Goal: Information Seeking & Learning: Learn about a topic

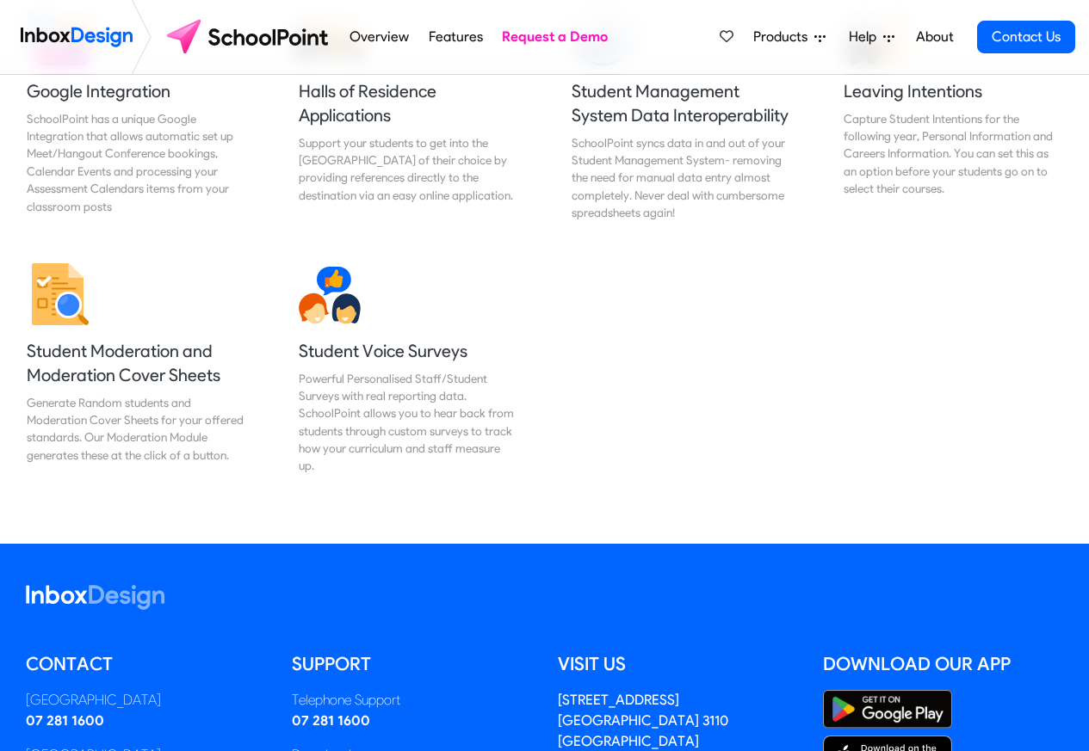
scroll to position [2066, 0]
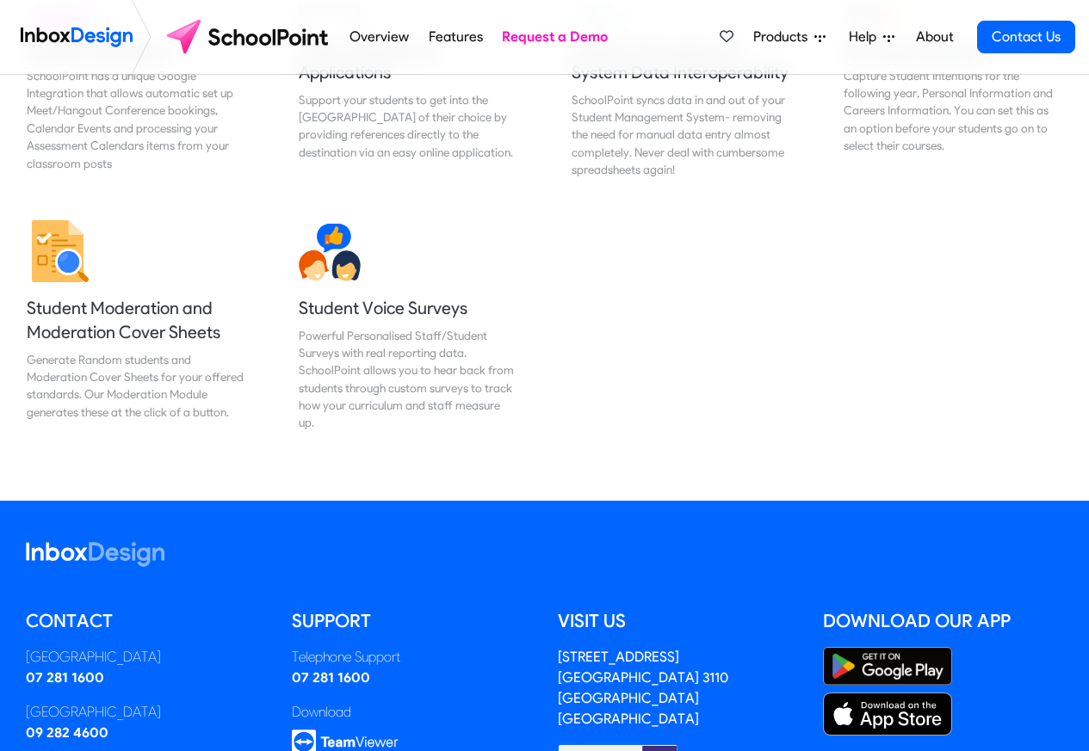
click at [900, 38] on link "Help" at bounding box center [871, 37] width 59 height 34
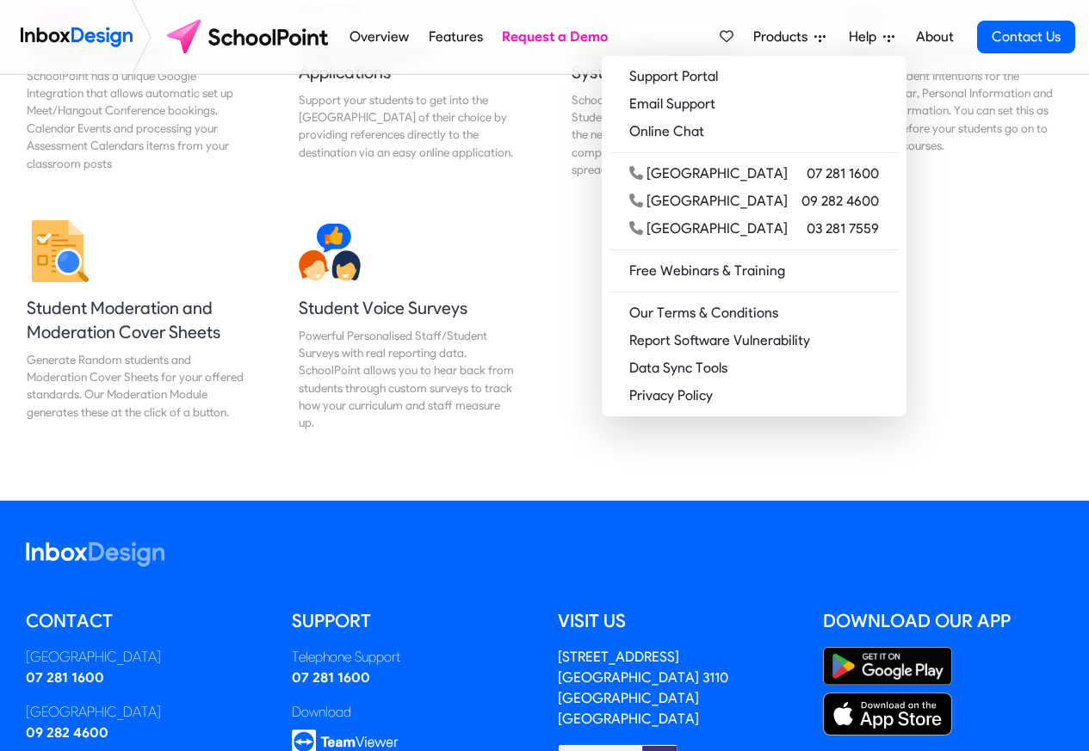
click at [913, 35] on link "About" at bounding box center [934, 37] width 47 height 34
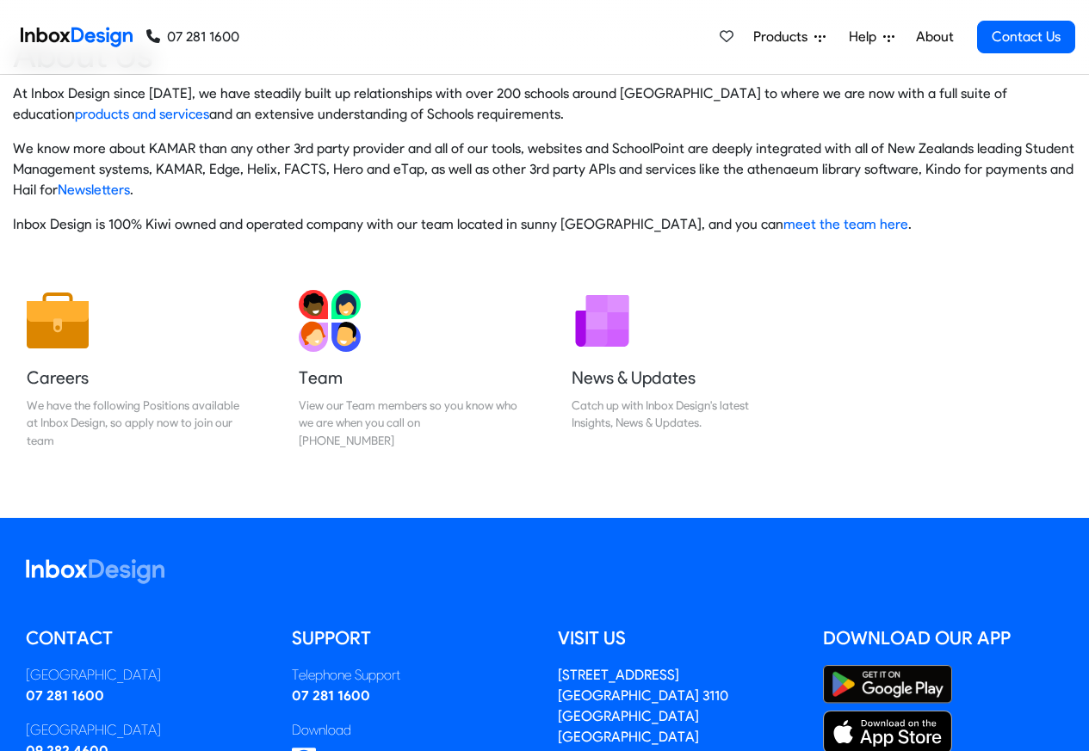
scroll to position [286, 0]
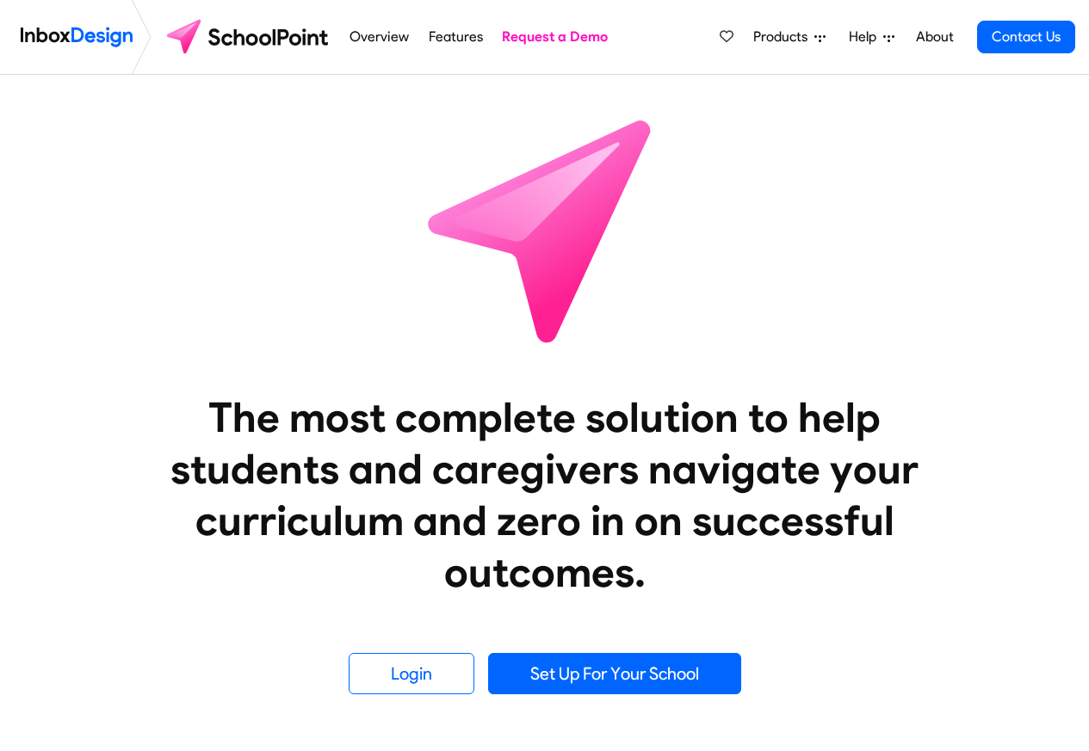
scroll to position [2066, 0]
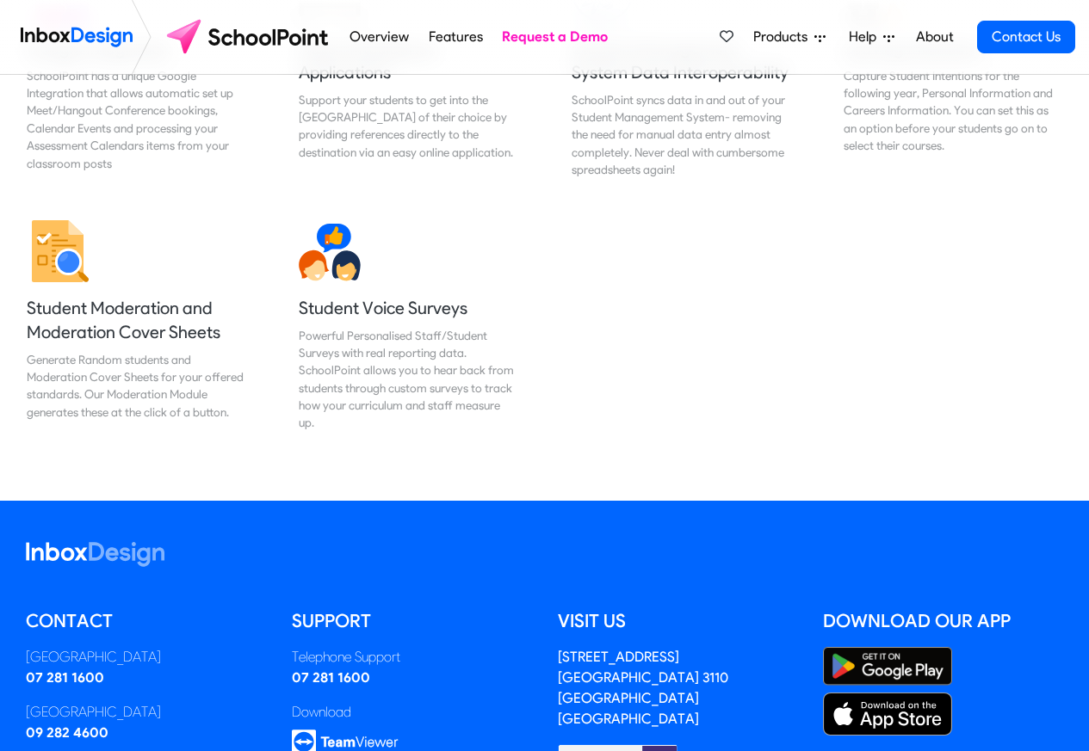
click at [782, 35] on span "Products" at bounding box center [783, 37] width 61 height 21
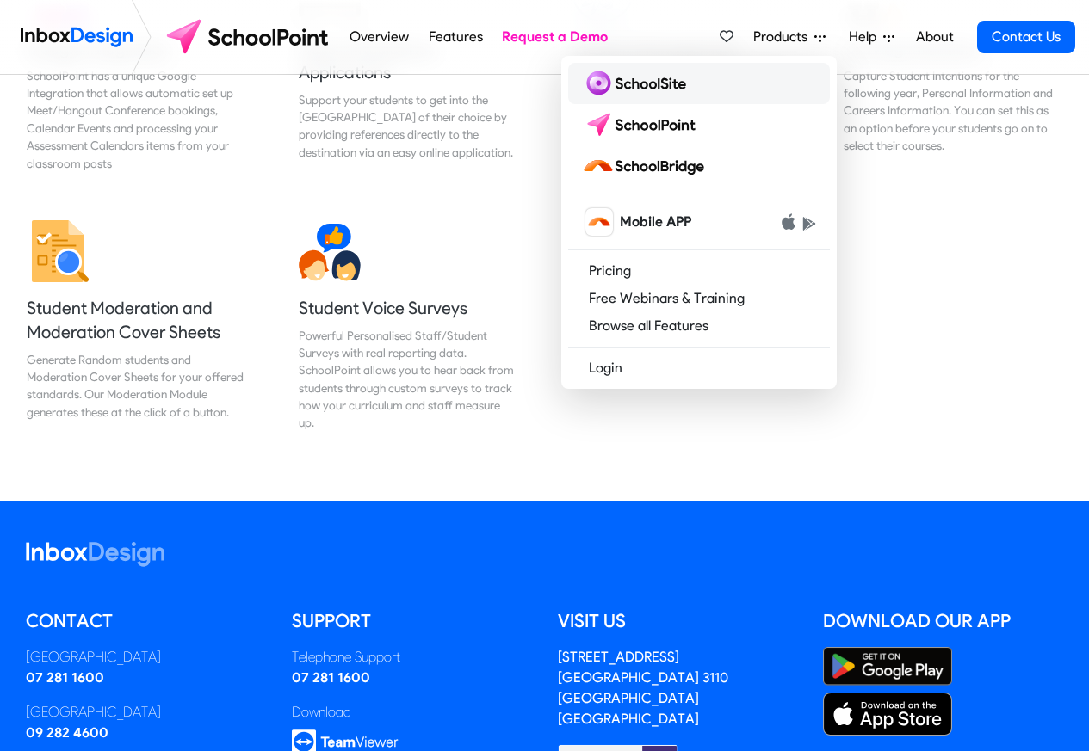
click at [634, 85] on img at bounding box center [637, 84] width 111 height 28
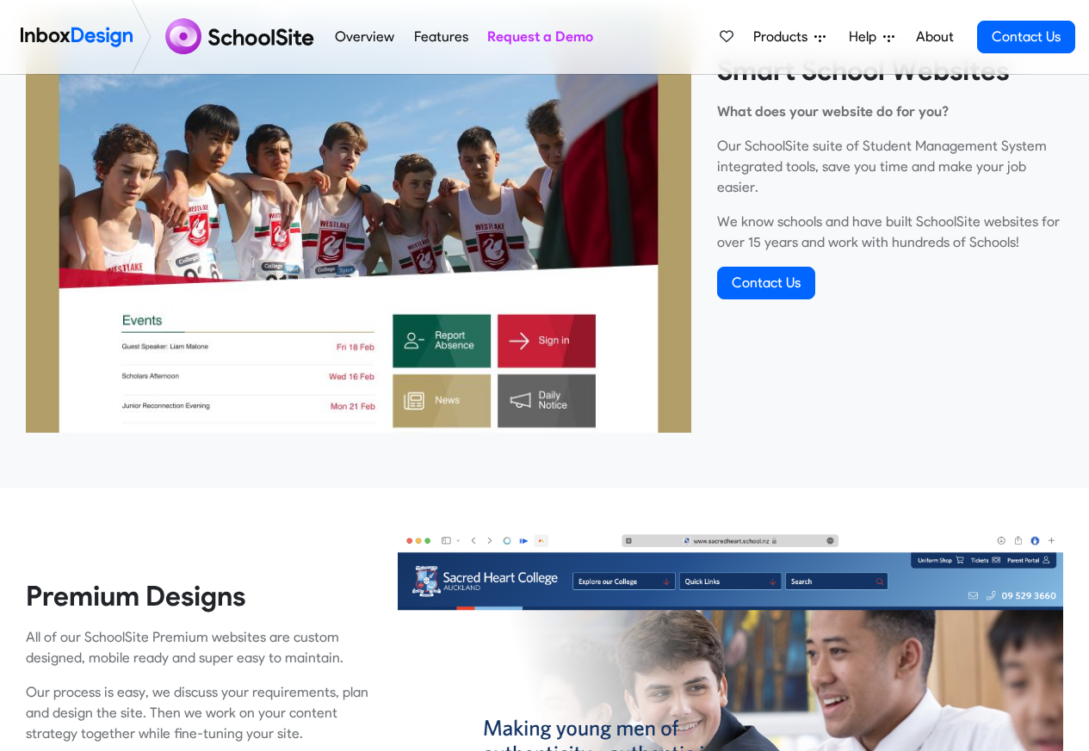
scroll to position [723, 0]
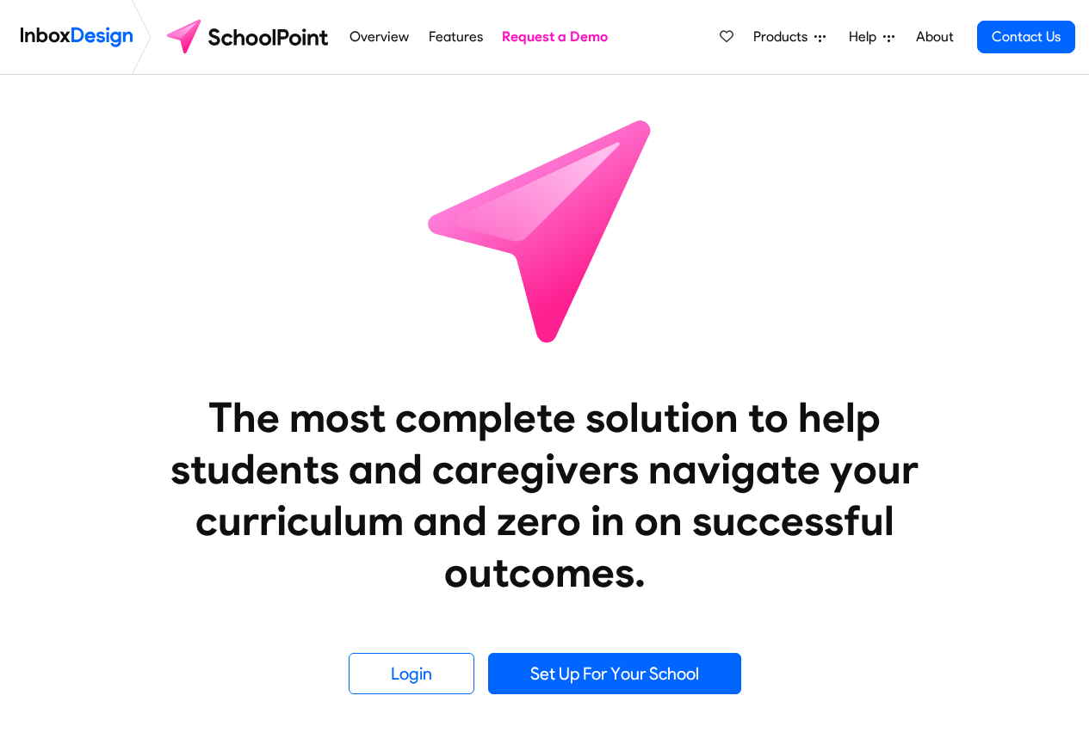
scroll to position [2066, 0]
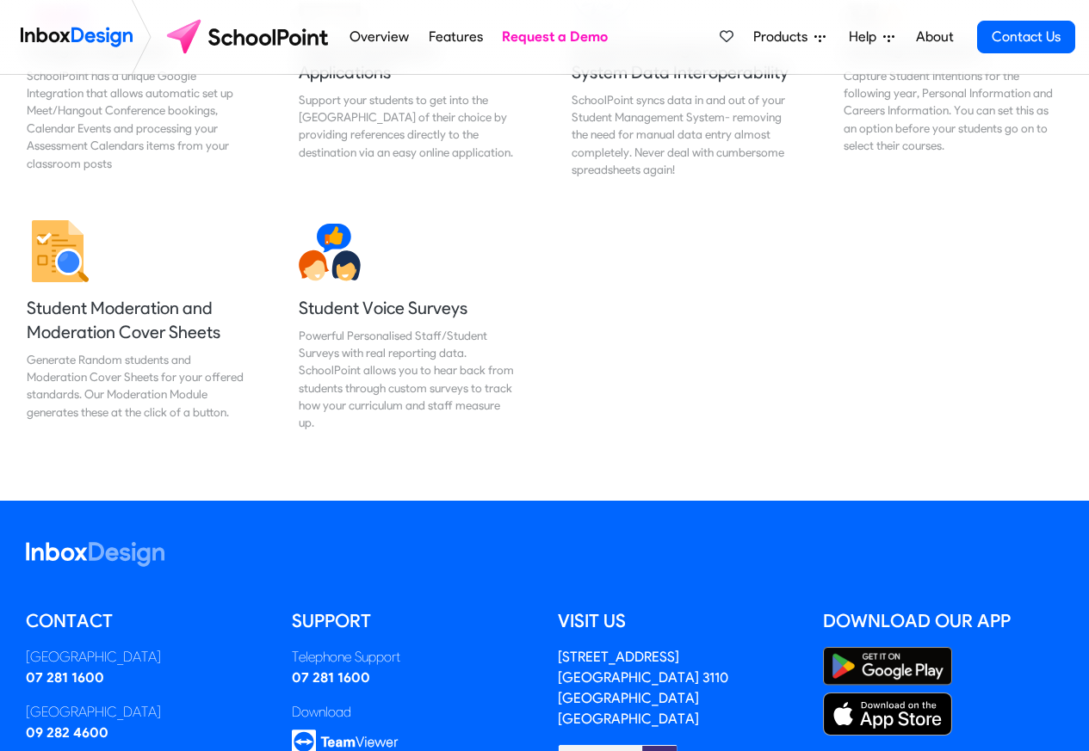
click at [783, 35] on span "Products" at bounding box center [783, 37] width 61 height 21
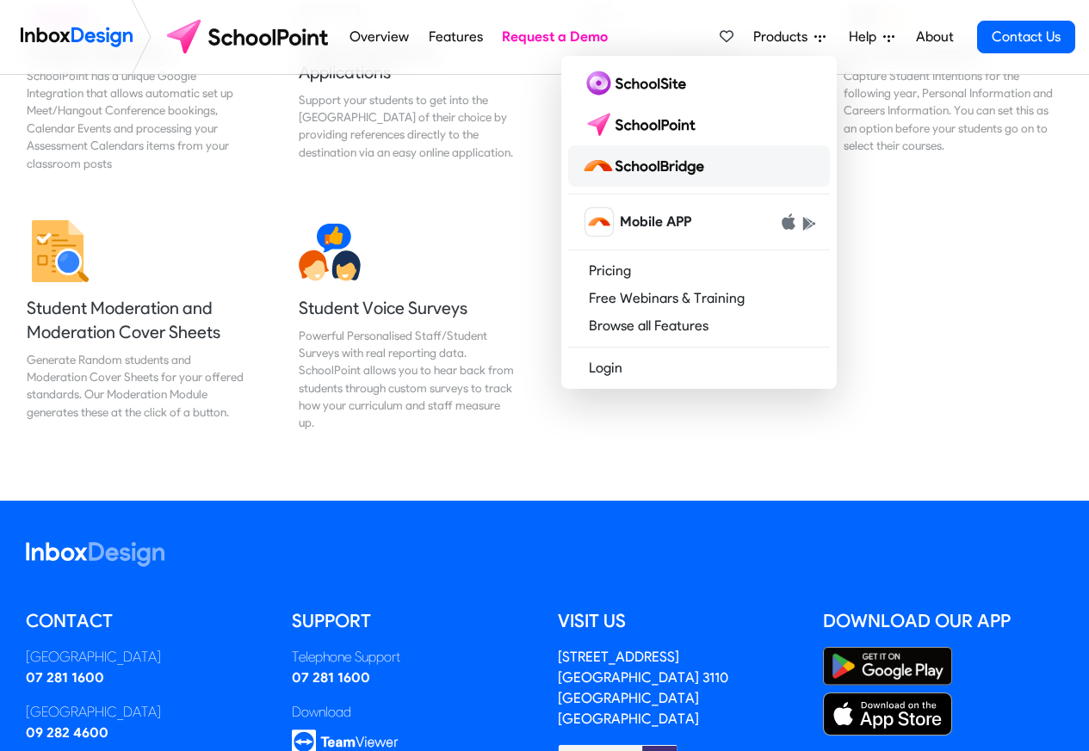
click at [644, 166] on img at bounding box center [646, 166] width 129 height 28
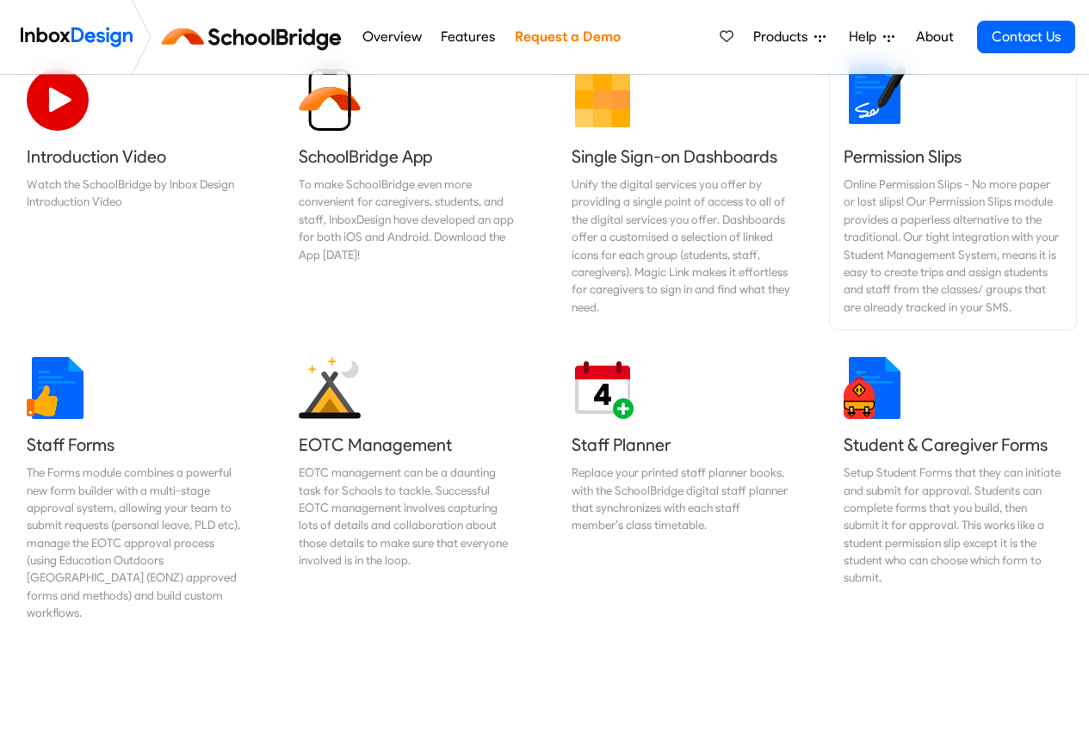
scroll to position [723, 0]
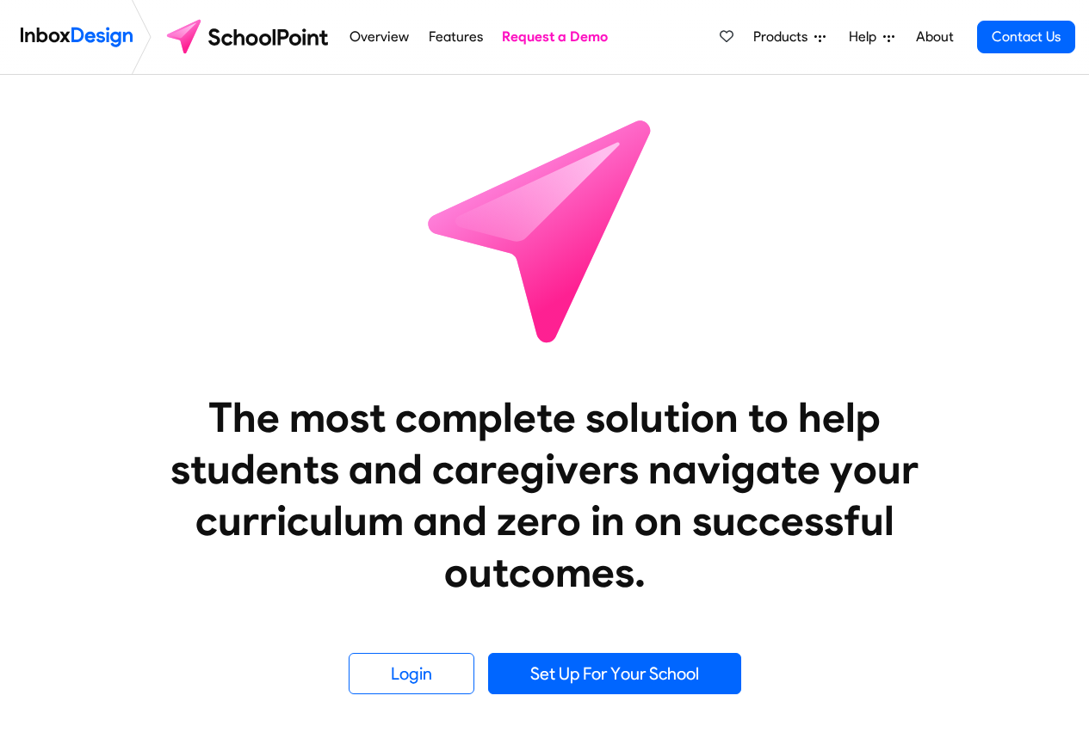
scroll to position [2066, 0]
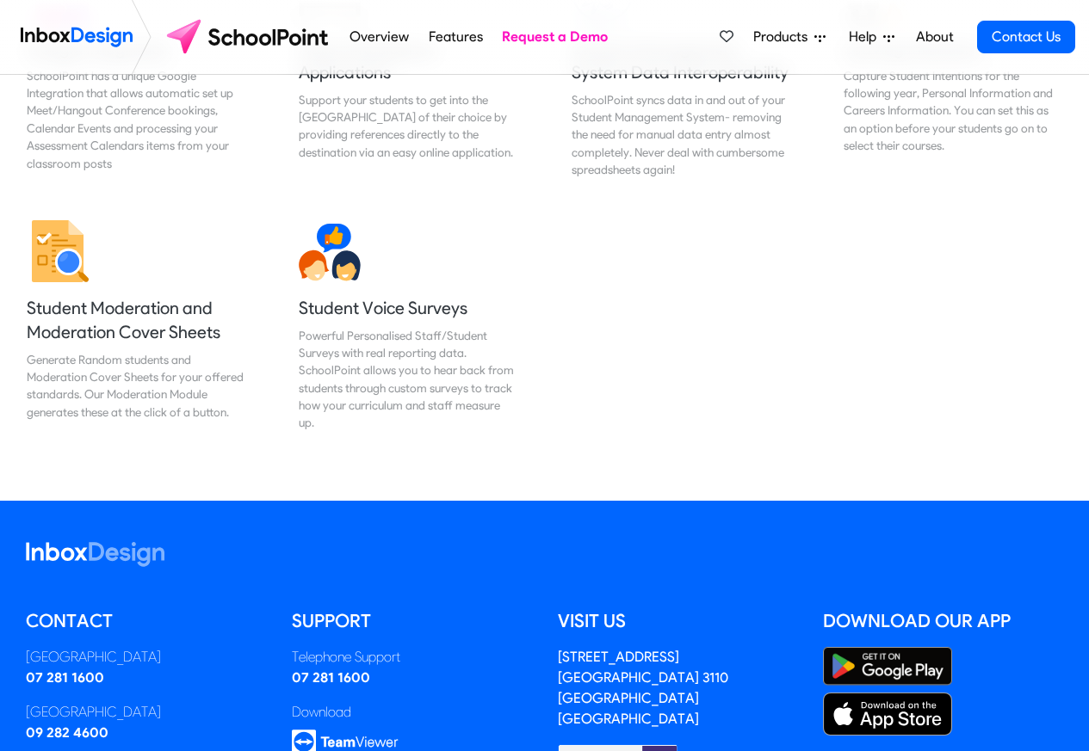
click at [786, 35] on span "Products" at bounding box center [783, 37] width 61 height 21
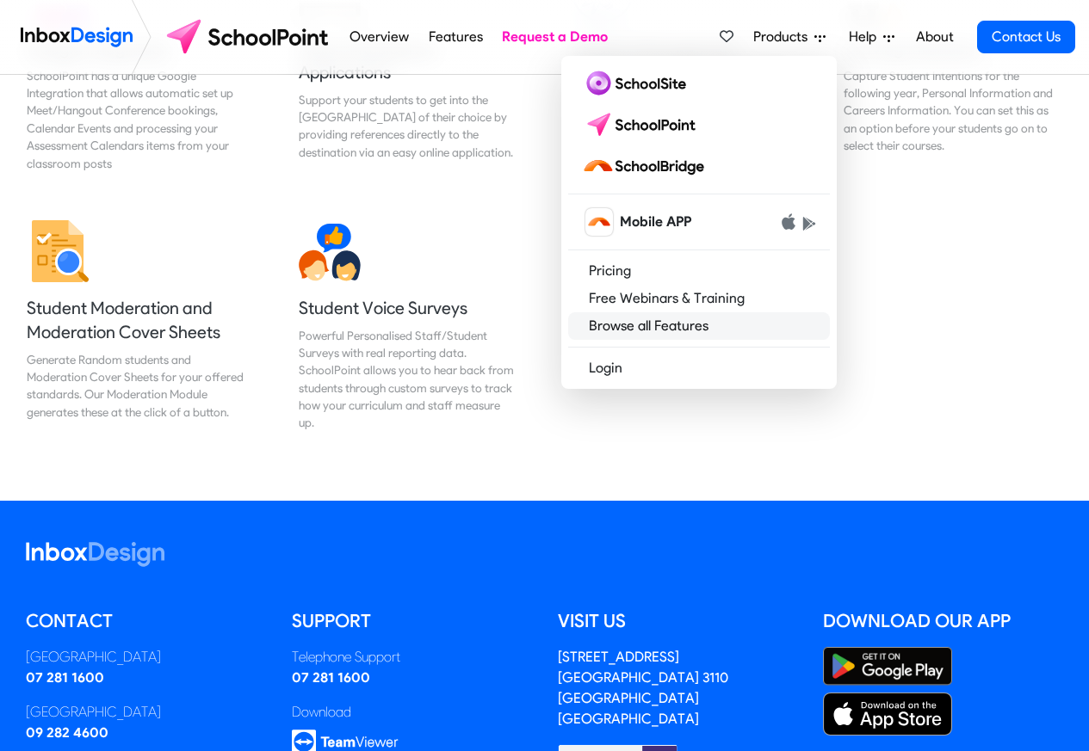
click at [629, 332] on link "Browse all Features" at bounding box center [699, 326] width 262 height 28
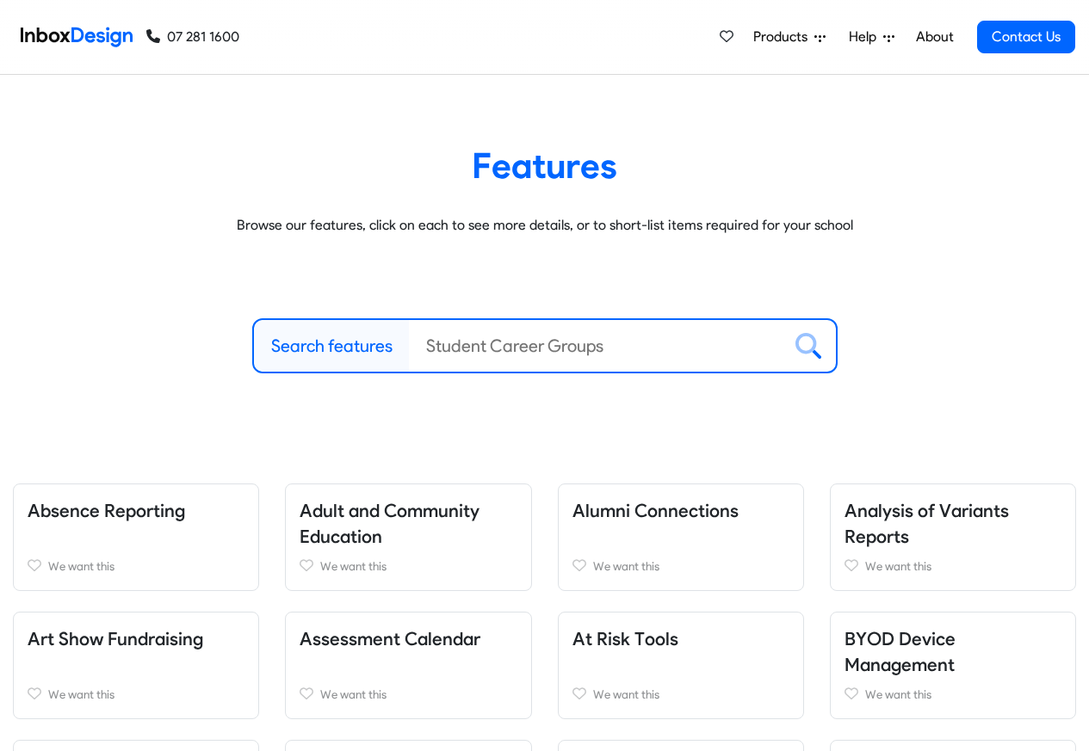
click at [307, 347] on label "Search features" at bounding box center [331, 346] width 121 height 26
click at [409, 347] on input "Search features" at bounding box center [595, 346] width 373 height 52
paste input "bespoke"
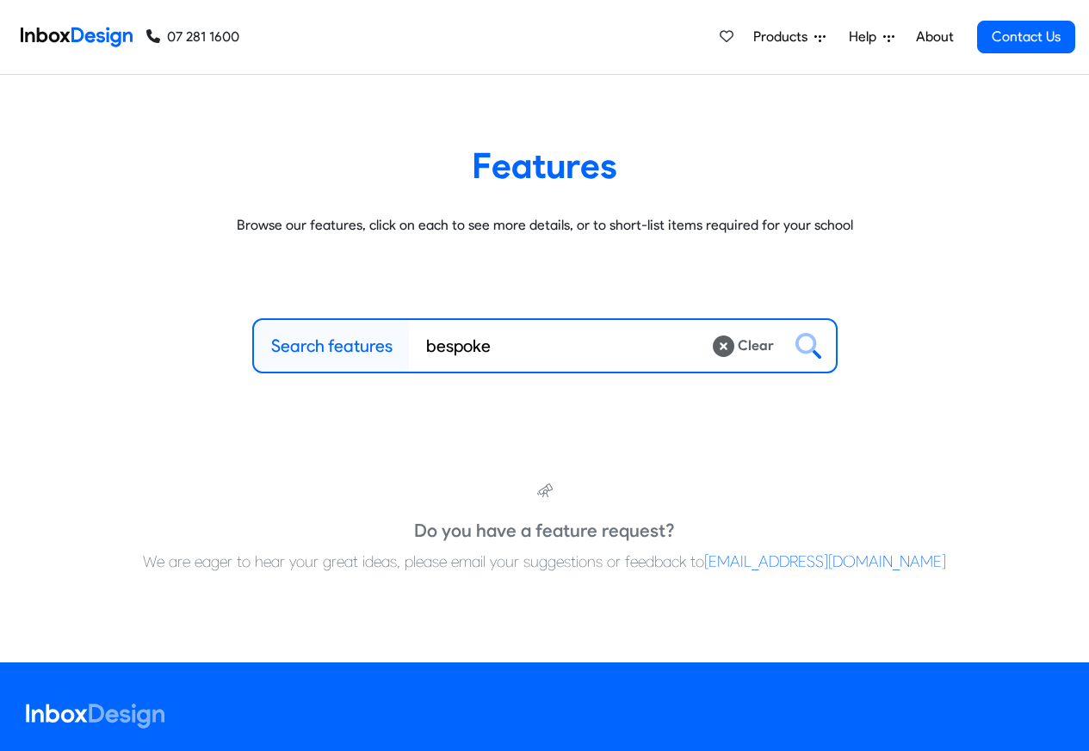
type input "bespoke"
click at [724, 347] on icon at bounding box center [724, 347] width 22 height 22
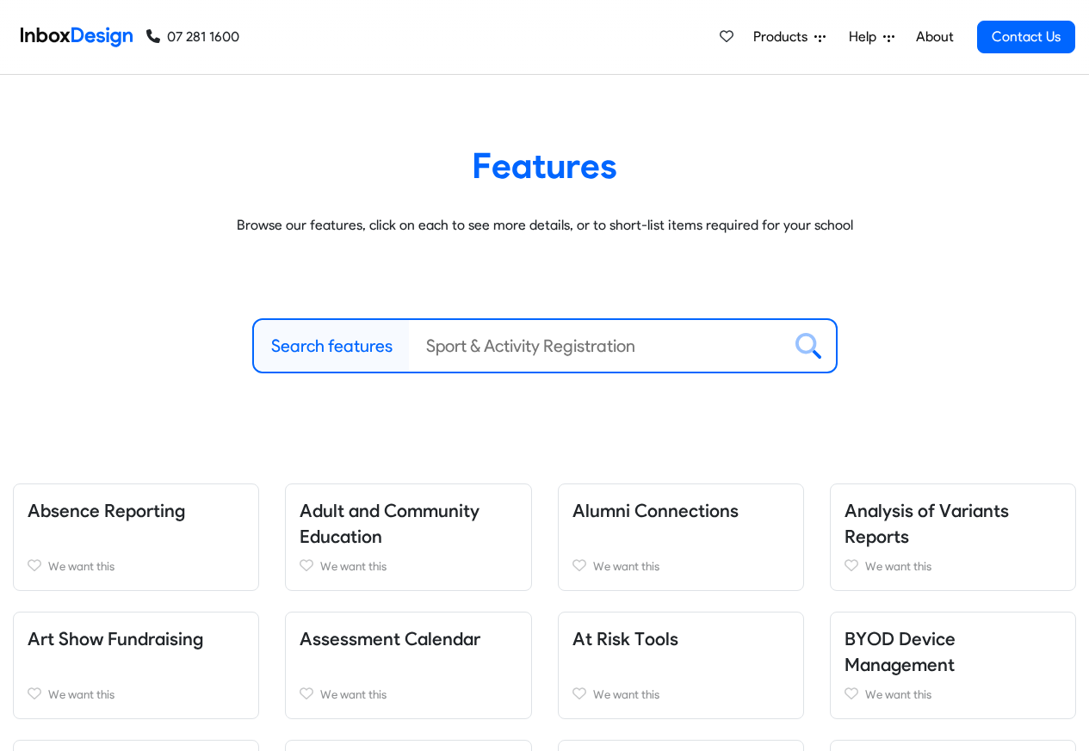
click at [475, 347] on input "Search features" at bounding box center [595, 346] width 373 height 52
paste input "bespoke program"
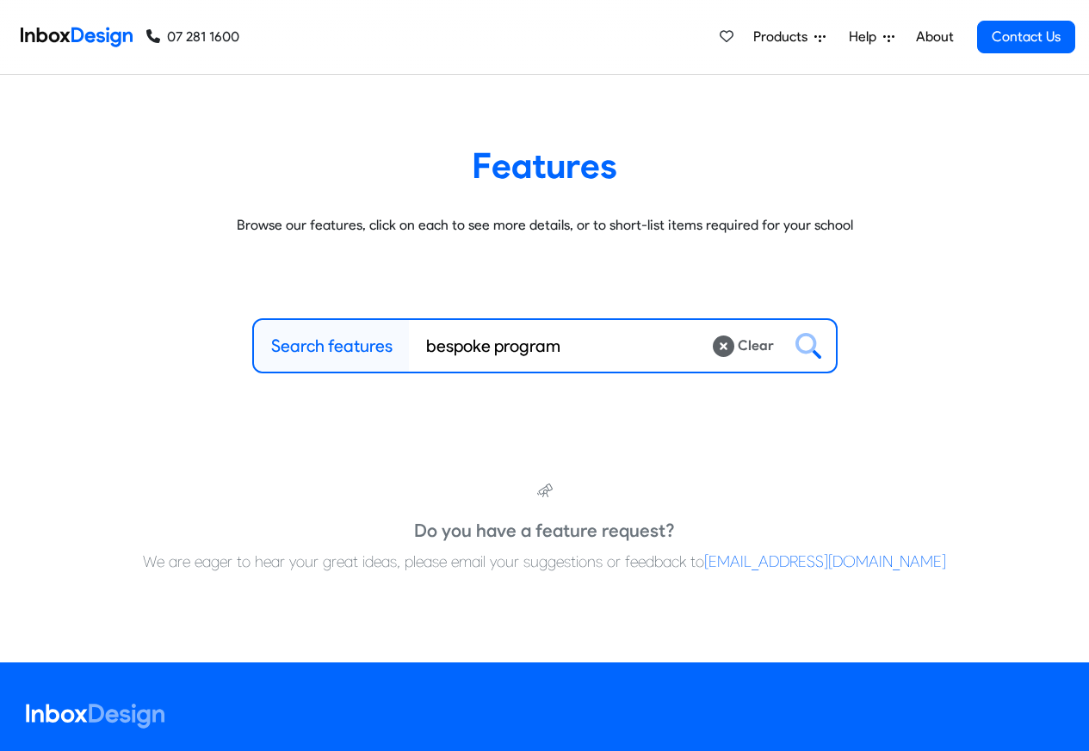
type input "bespoke program"
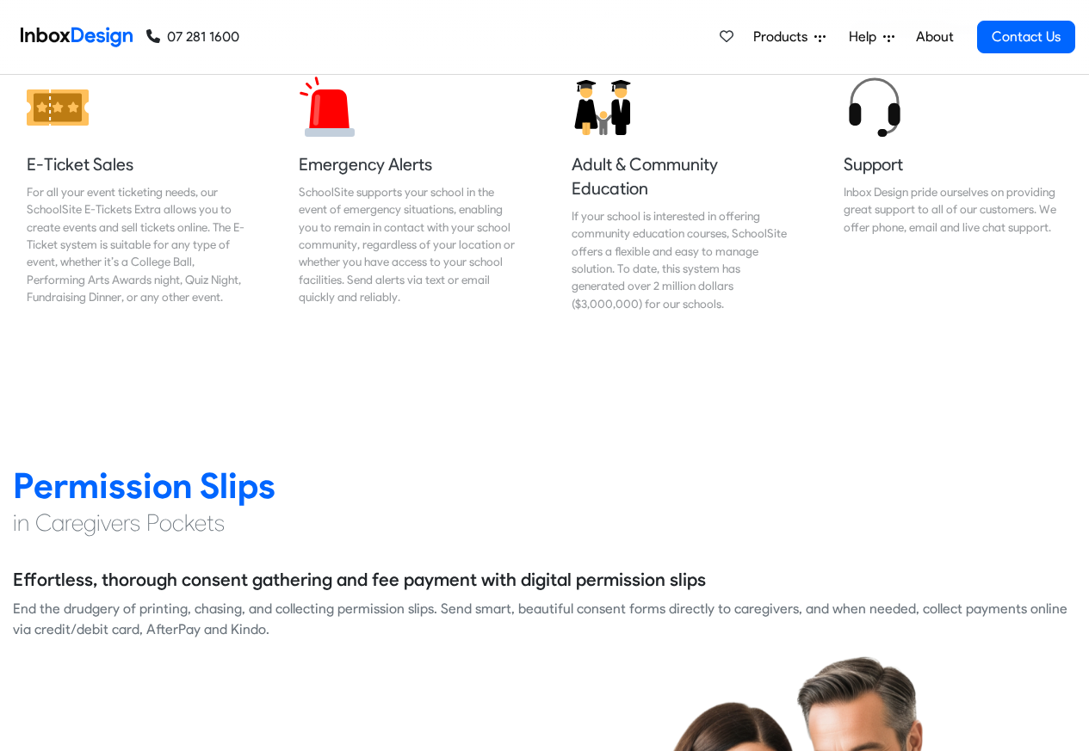
scroll to position [2066, 0]
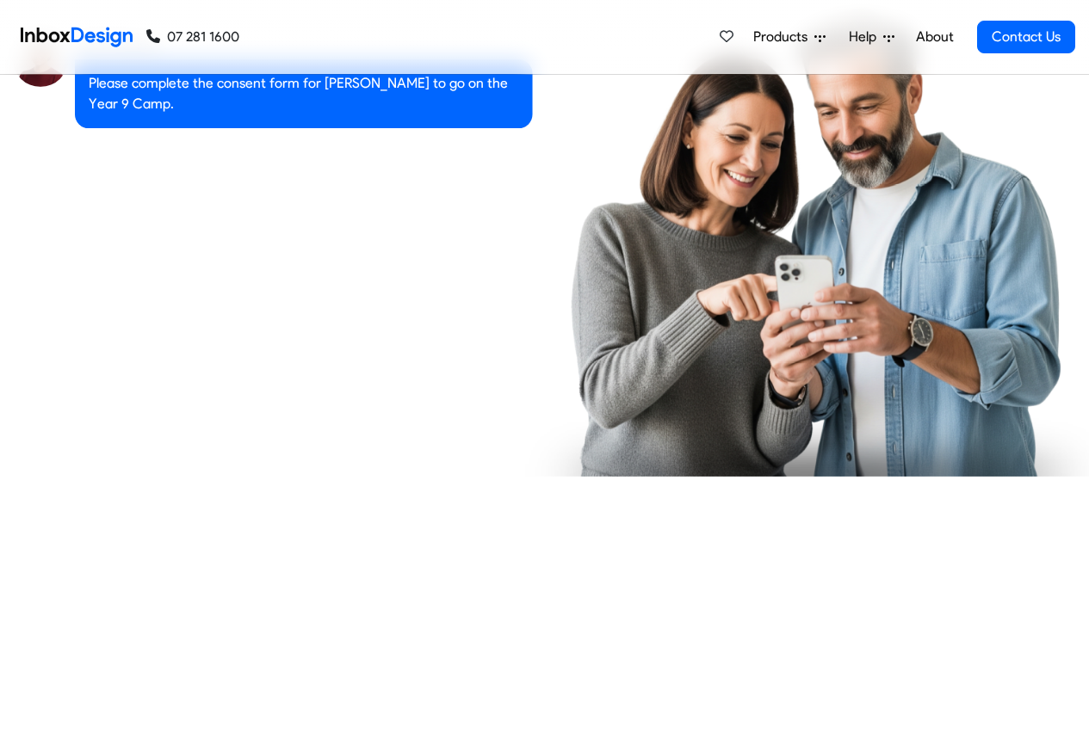
checkbox input "true"
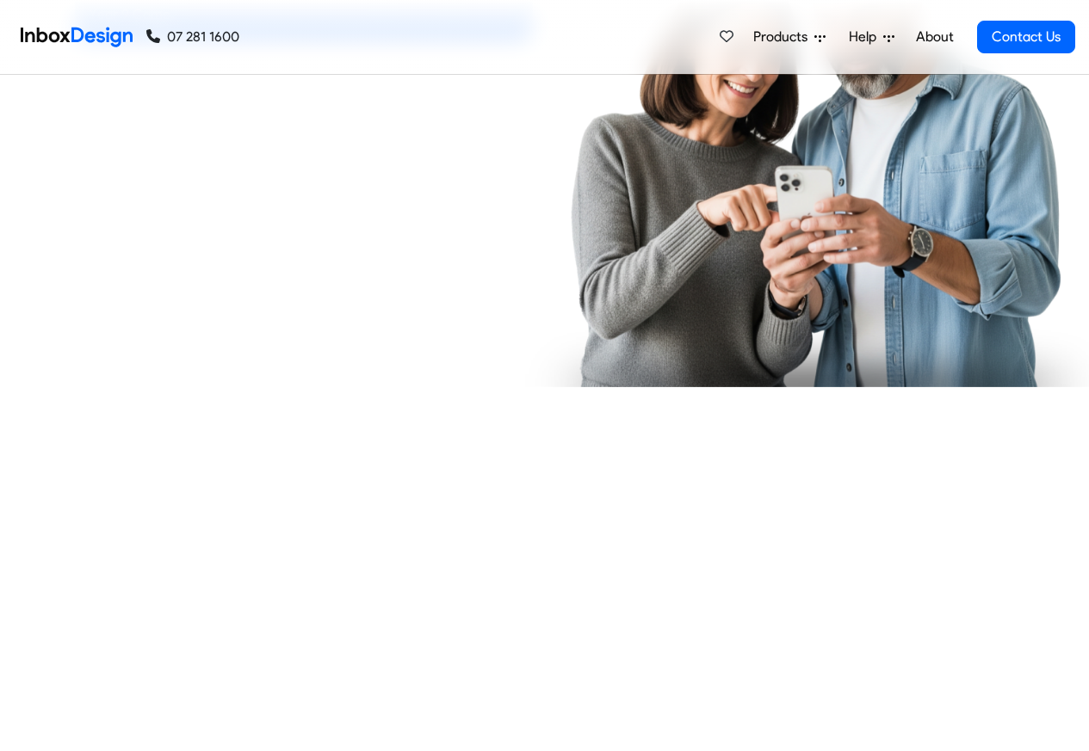
checkbox input "true"
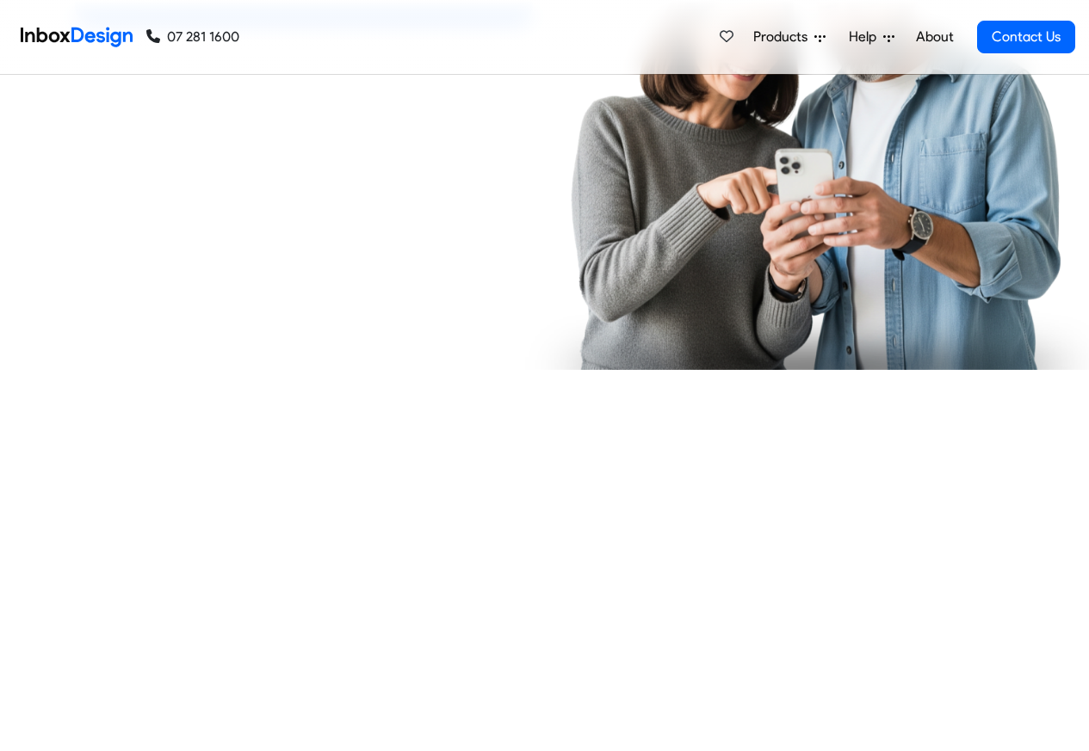
checkbox input "true"
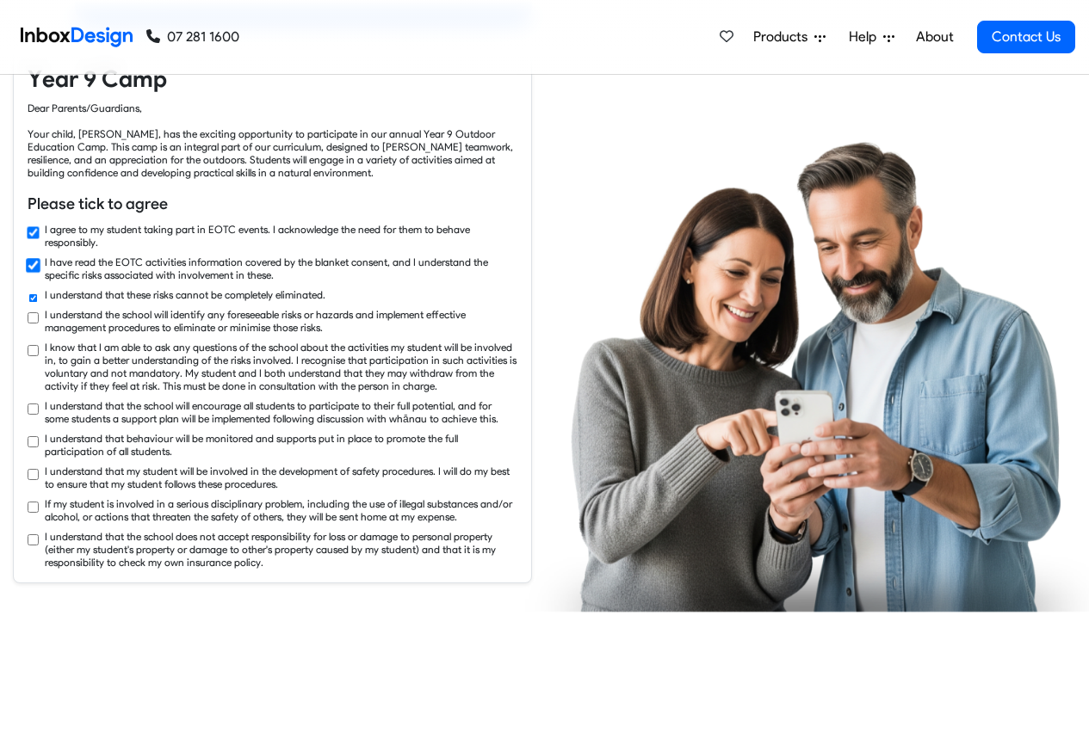
checkbox input "true"
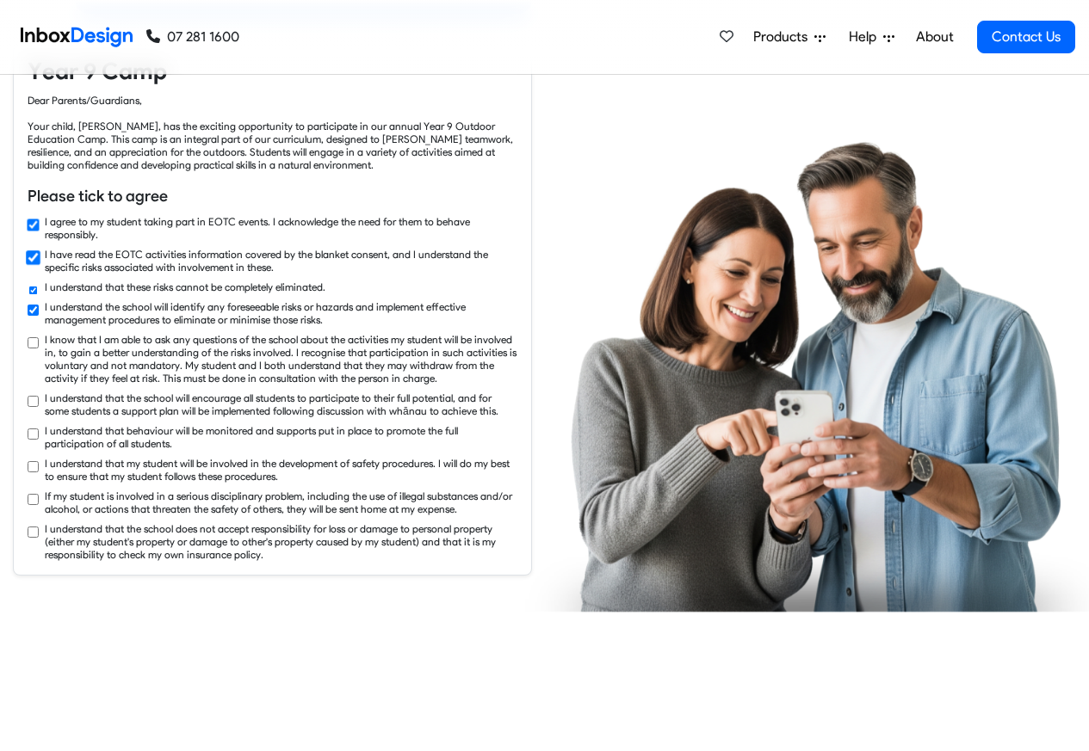
checkbox input "true"
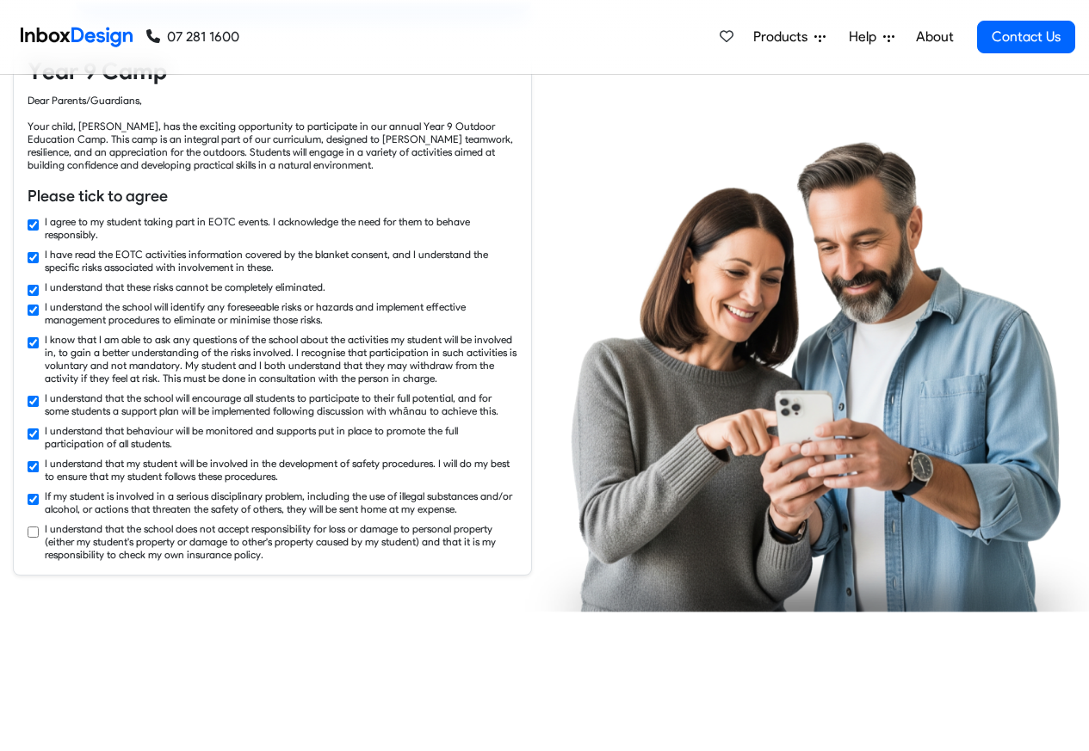
checkbox input "true"
